Goal: Information Seeking & Learning: Understand process/instructions

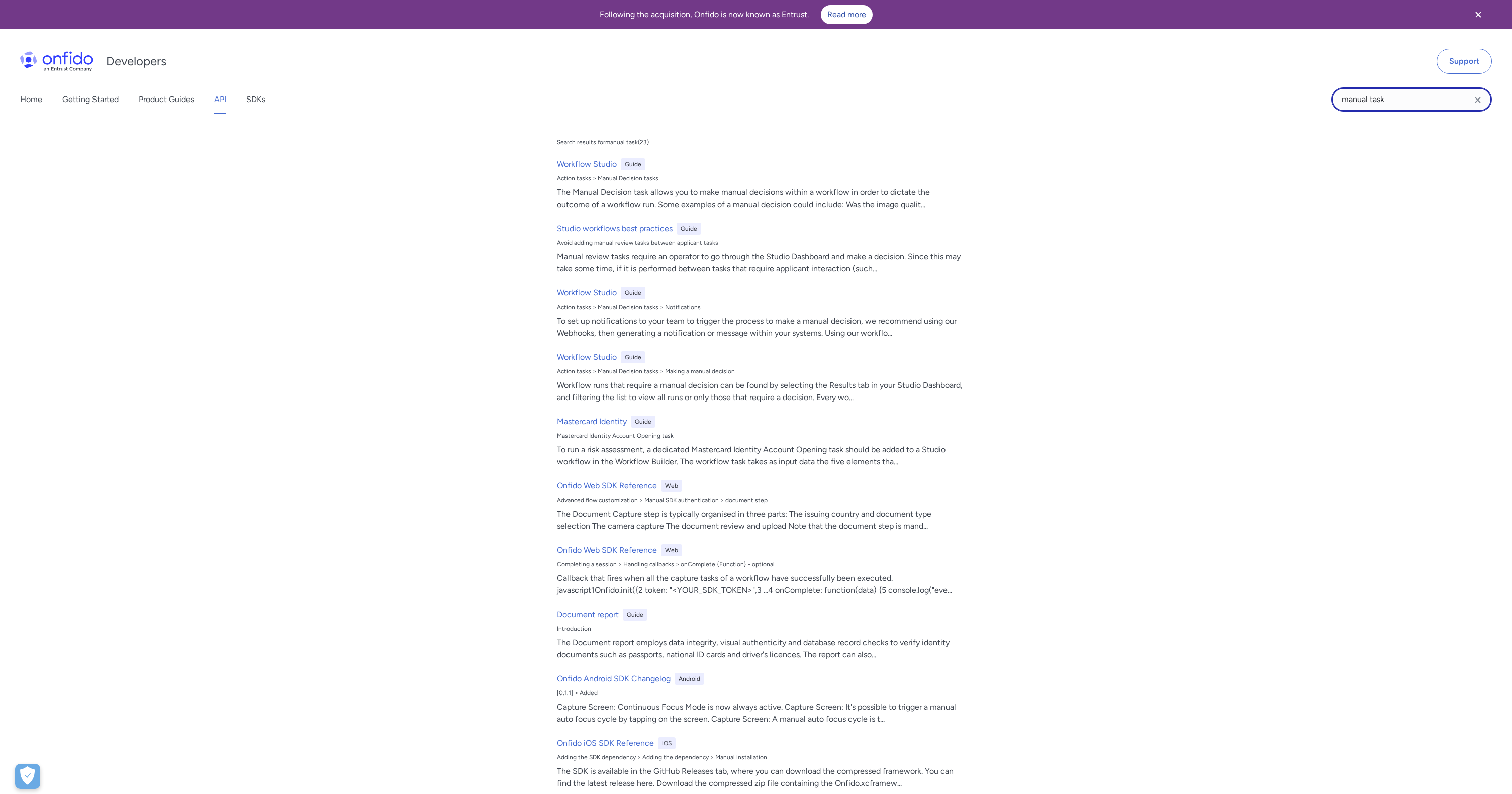
click at [1415, 94] on input "manual task" at bounding box center [1412, 99] width 161 height 24
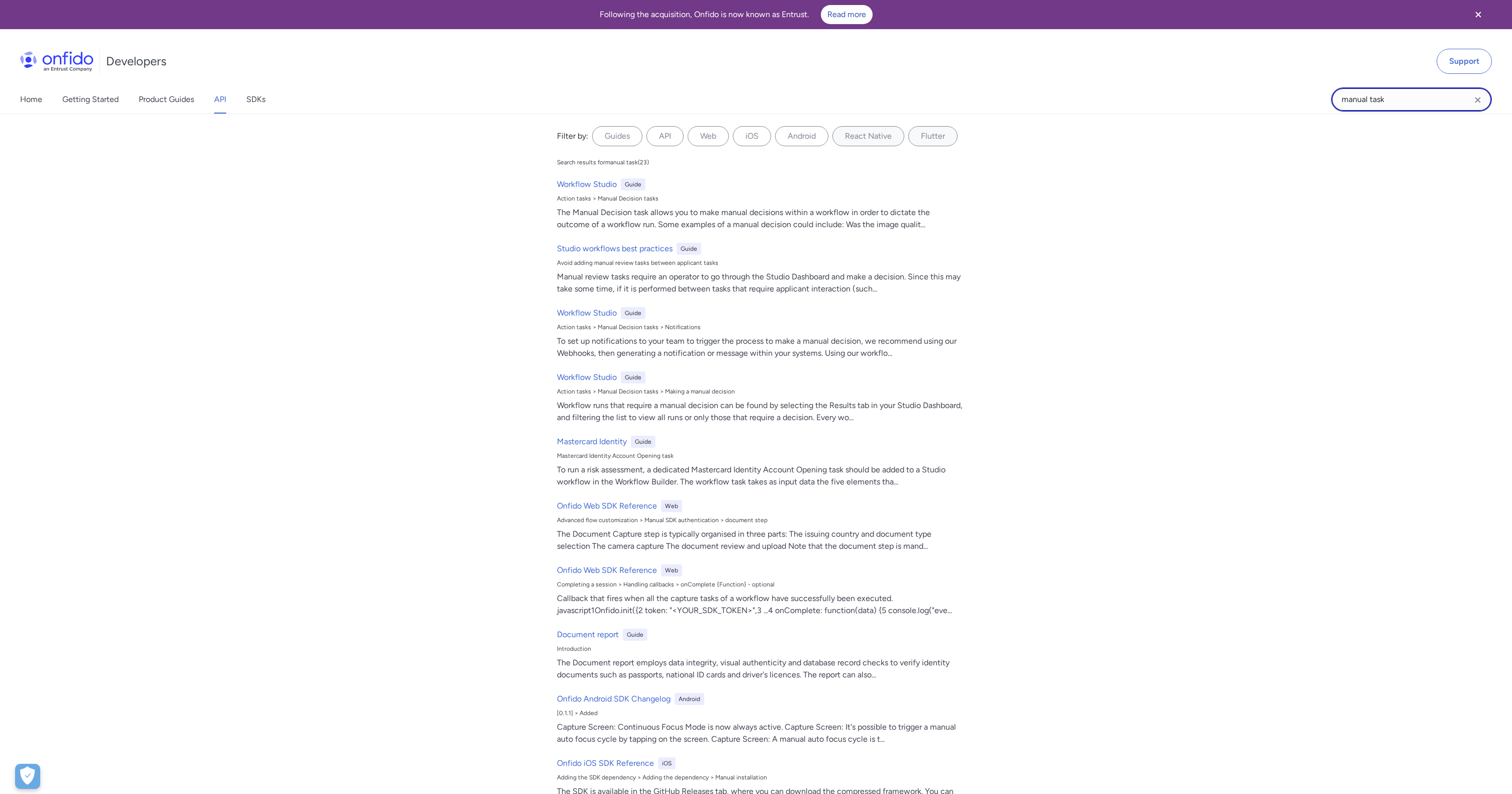
click at [1415, 94] on input "manual task" at bounding box center [1412, 99] width 161 height 24
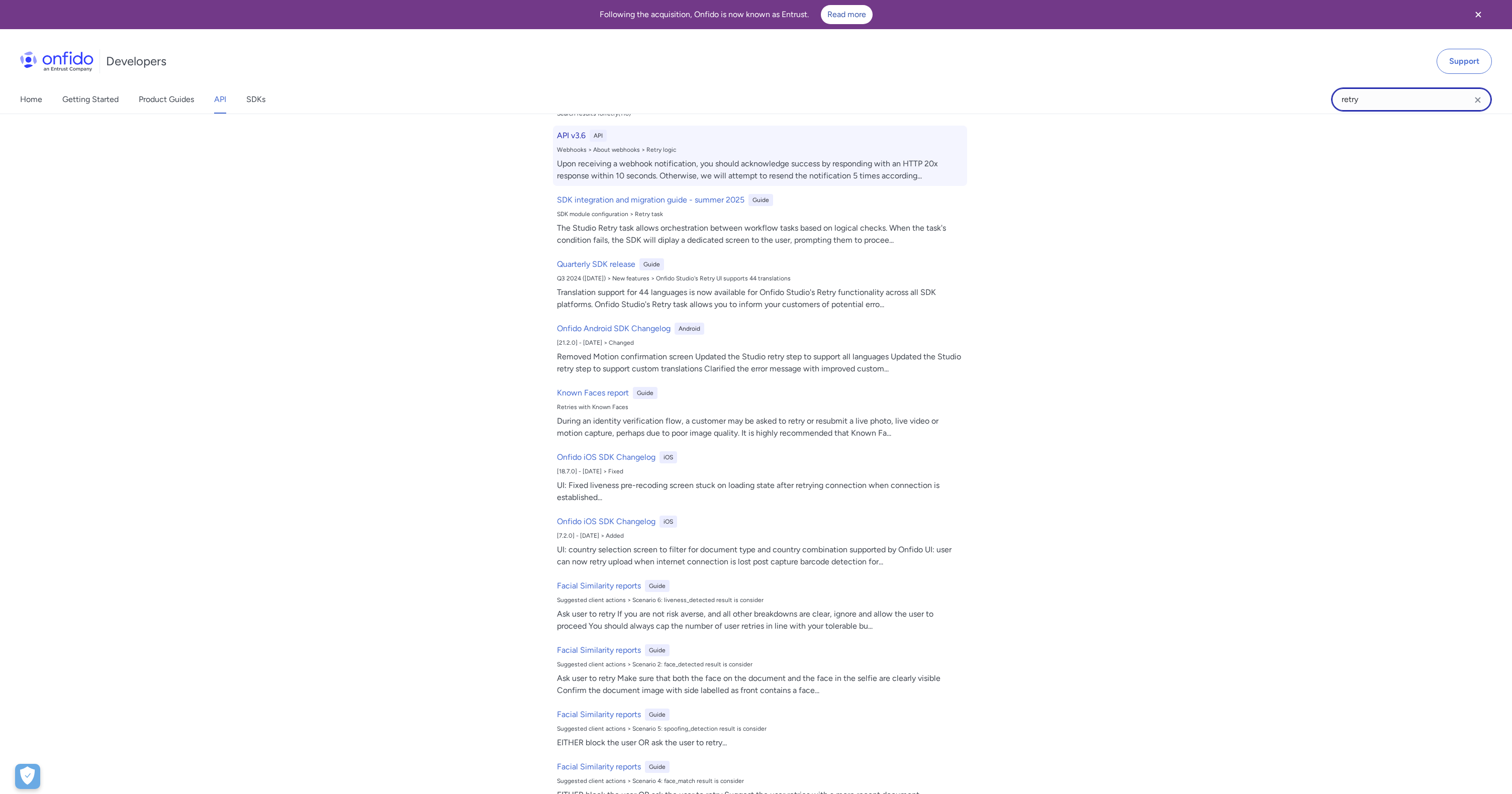
scroll to position [45, 0]
click at [573, 143] on h6 "API v3.6" at bounding box center [571, 140] width 29 height 12
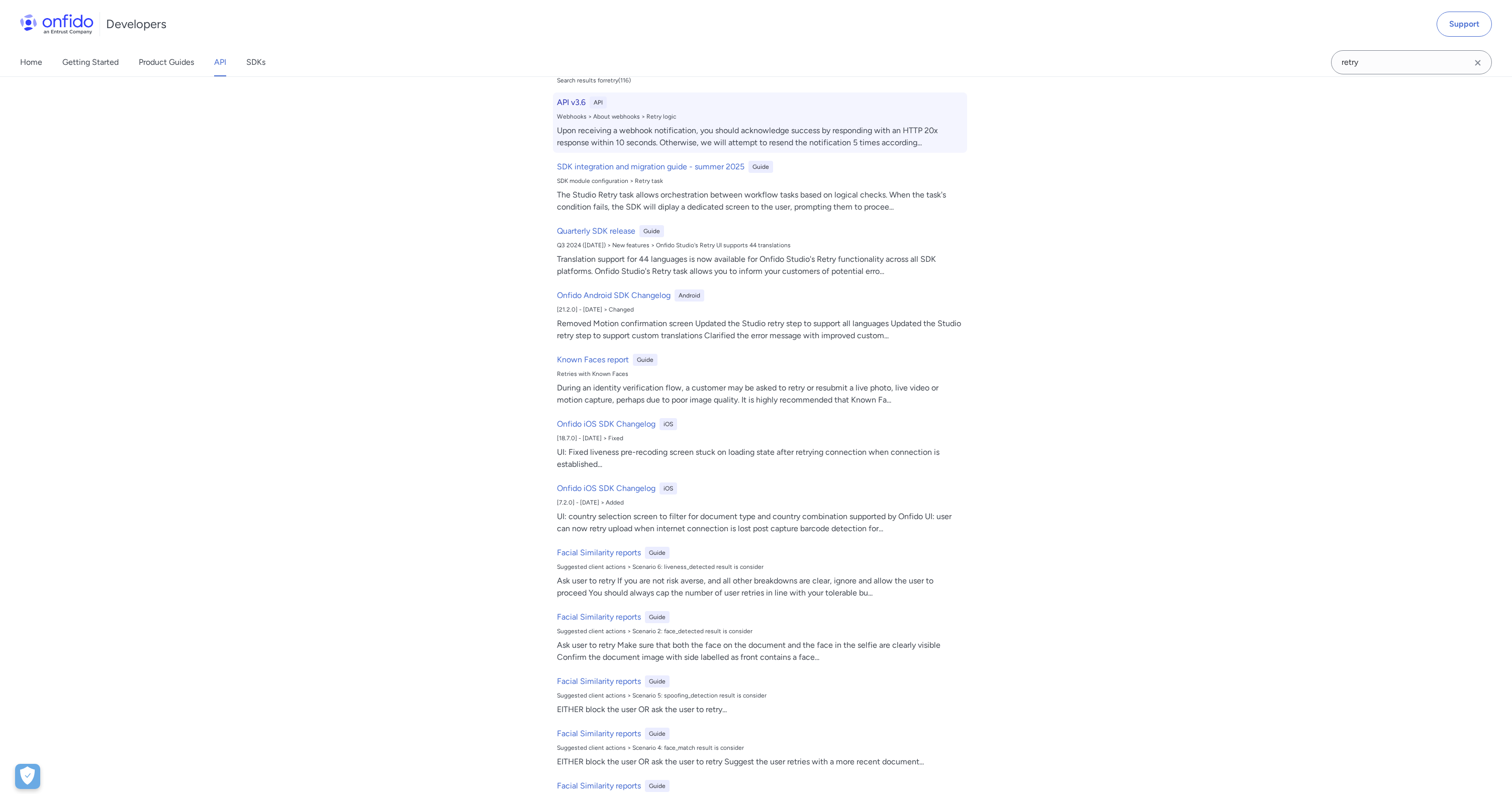
click at [575, 105] on h6 "API v3.6" at bounding box center [571, 102] width 29 height 12
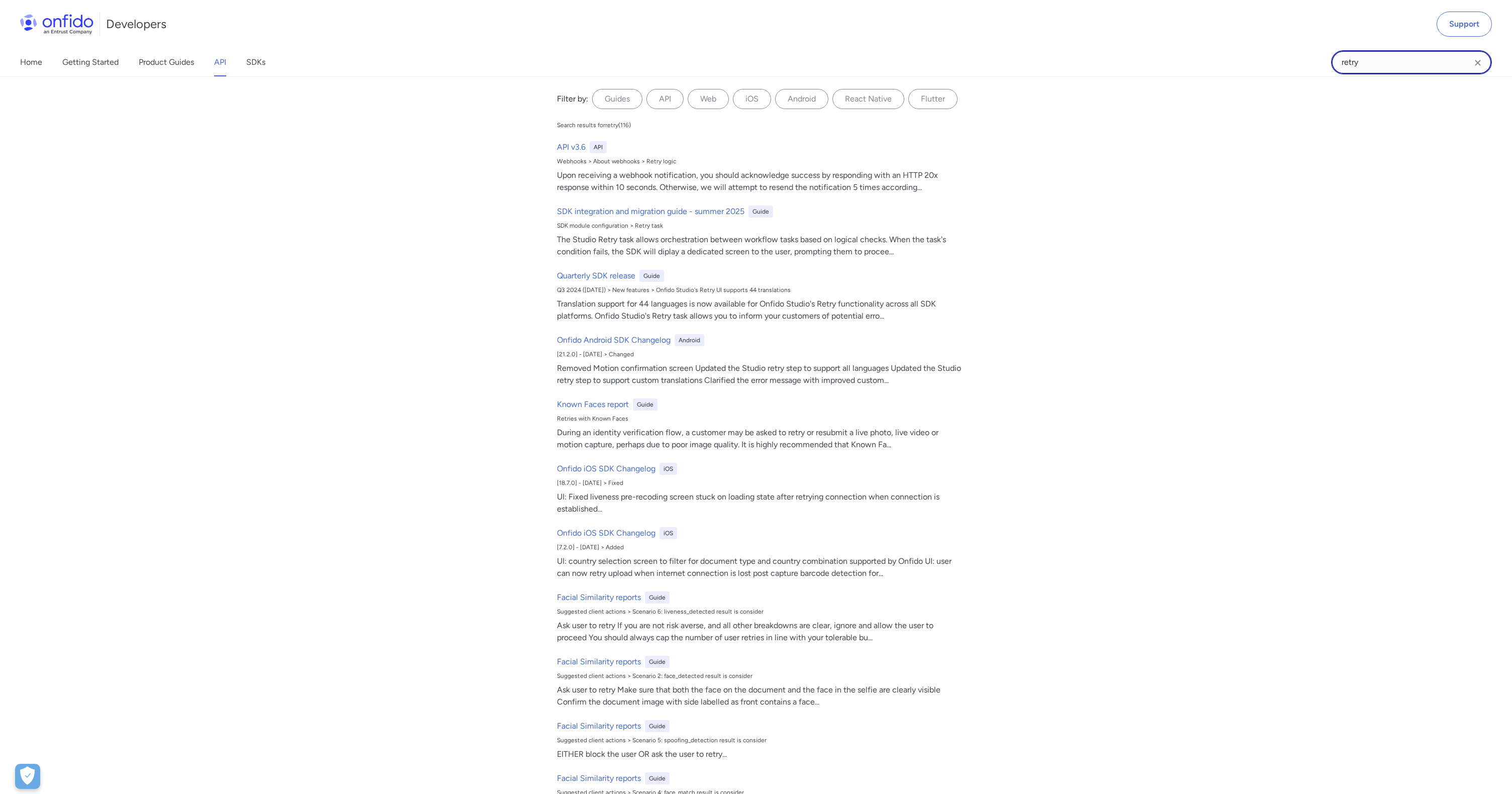
click at [1389, 61] on input "retry" at bounding box center [1412, 62] width 161 height 24
click at [1388, 61] on input "retry" at bounding box center [1412, 62] width 161 height 24
type input "webhook"
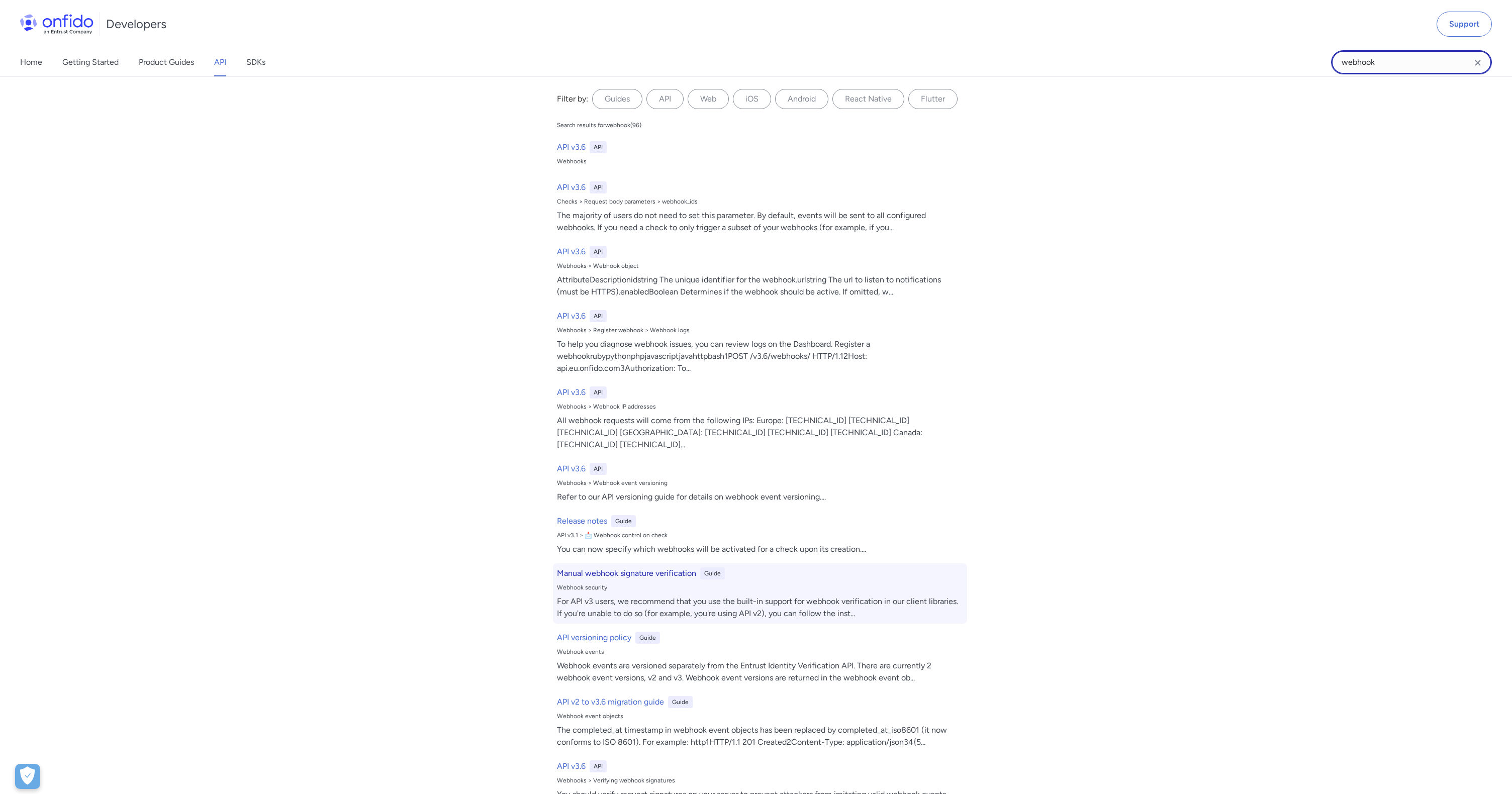
scroll to position [11, 0]
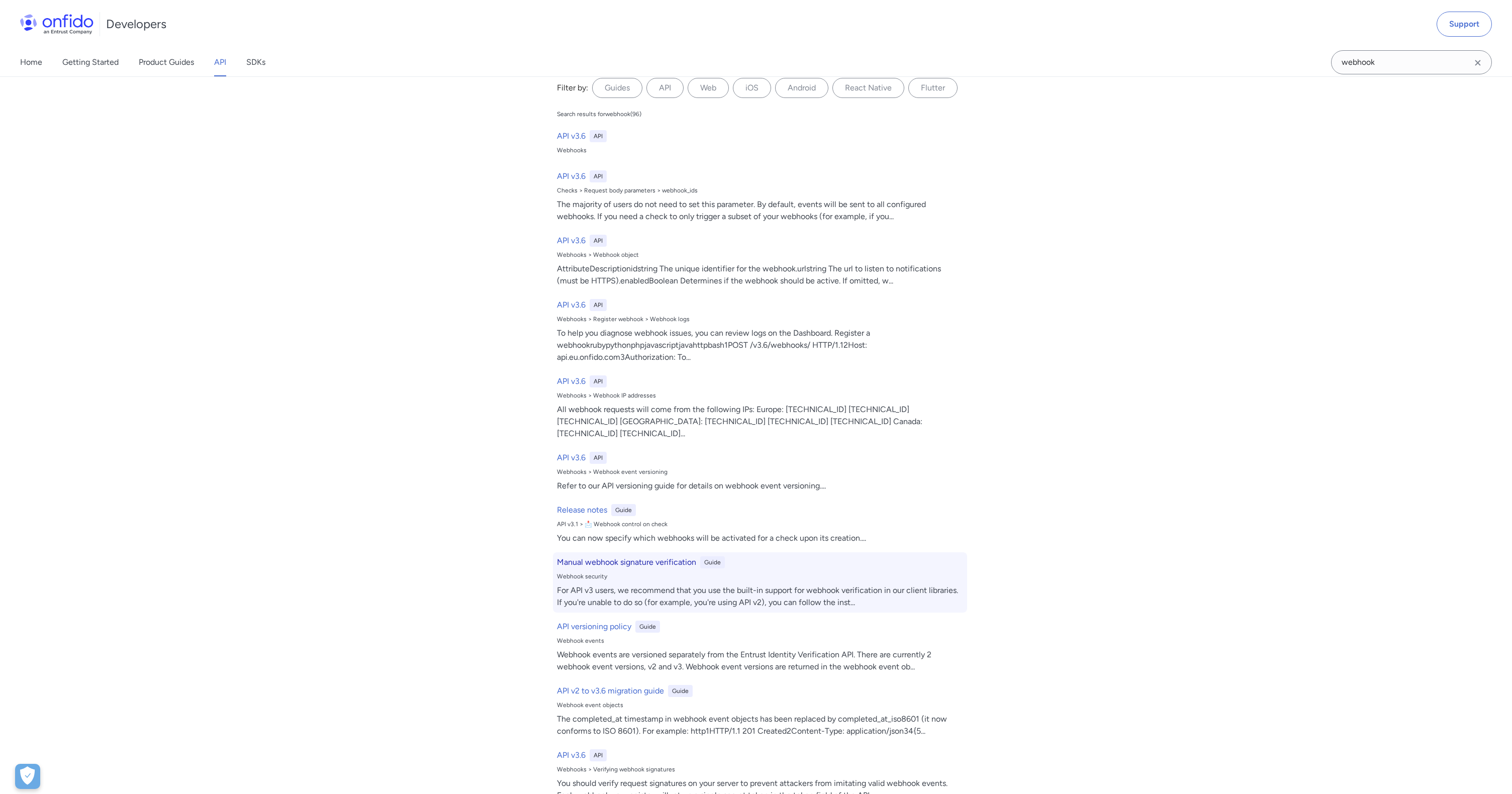
click at [653, 556] on h6 "Manual webhook signature verification" at bounding box center [626, 562] width 139 height 12
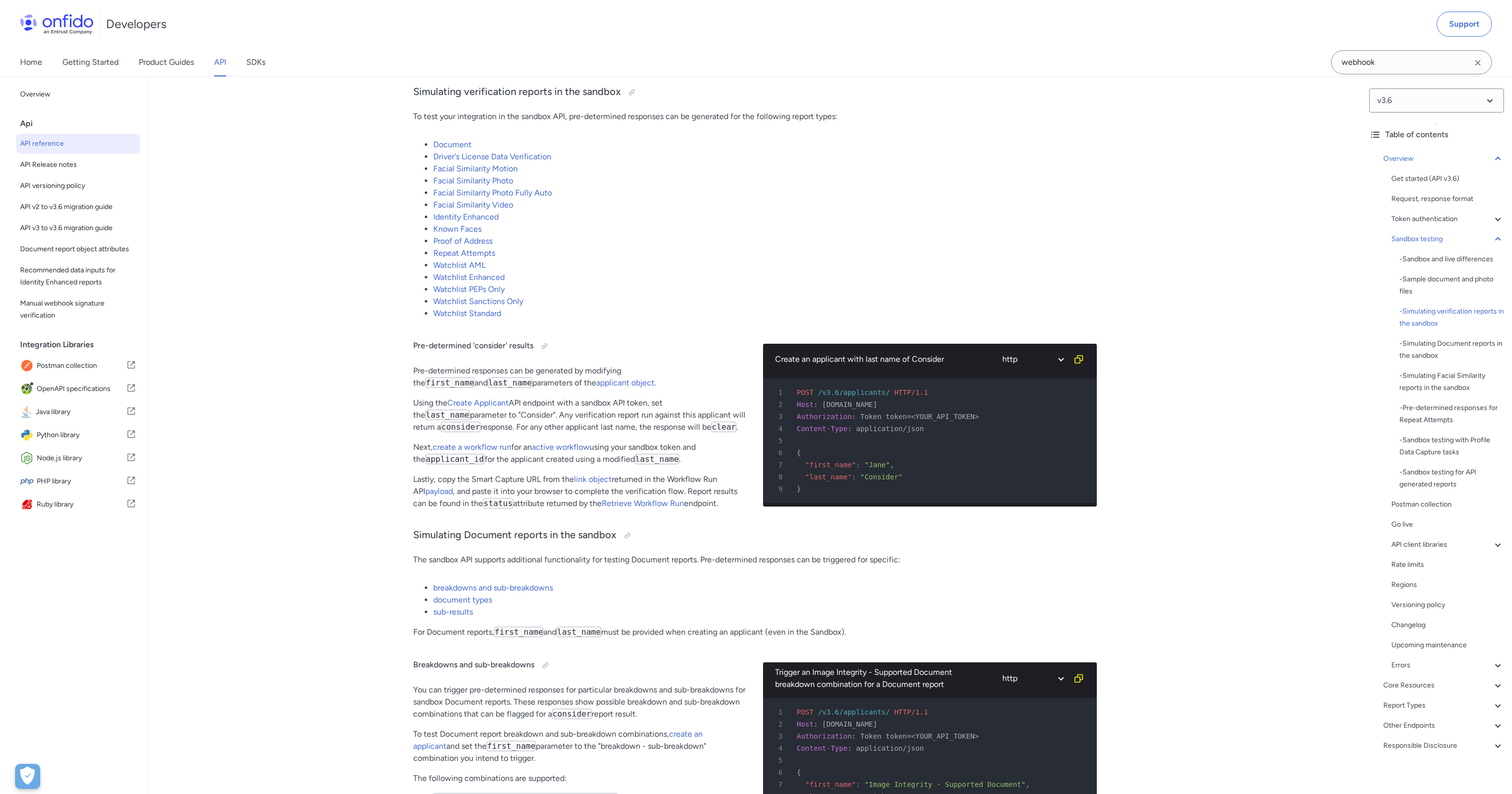
scroll to position [72636, 0]
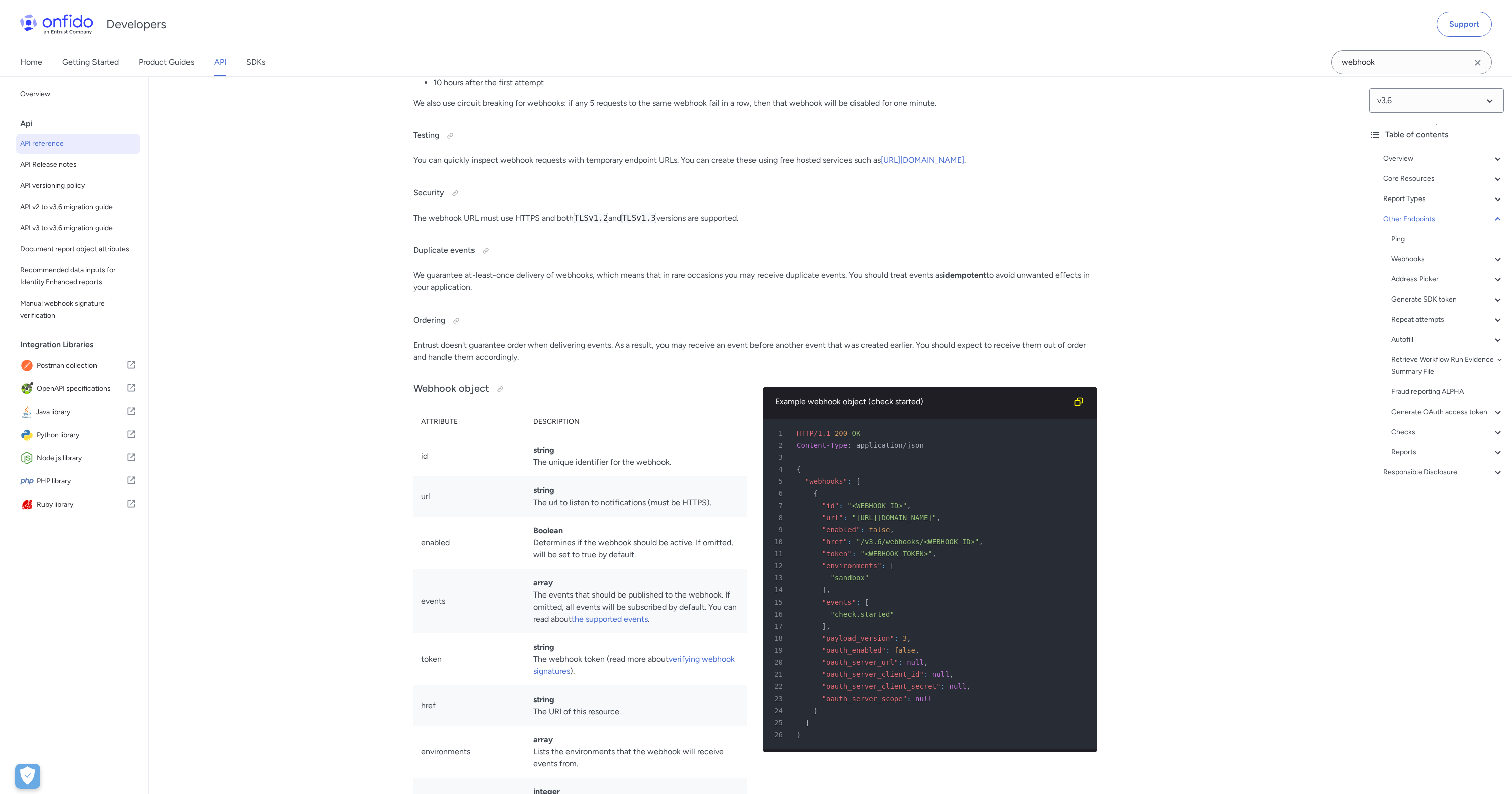
drag, startPoint x: 555, startPoint y: 557, endPoint x: 418, endPoint y: 555, distance: 137.0
click at [418, 89] on ul "30 seconds after the first attempt 2 minutes after the first attempt 15 minutes…" at bounding box center [755, 59] width 684 height 60
